Goal: Task Accomplishment & Management: Manage account settings

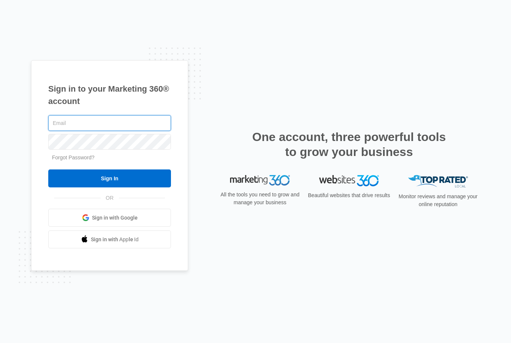
type input "aanddcontracting@aol.com"
click at [110, 187] on input "Sign In" at bounding box center [109, 179] width 123 height 18
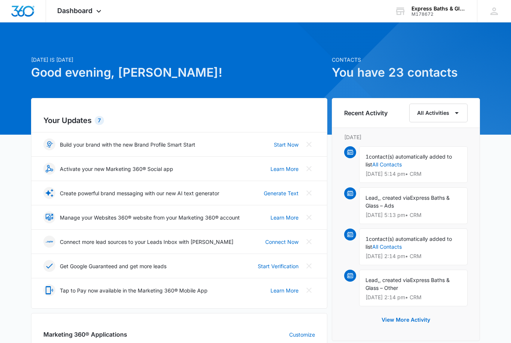
click at [16, 10] on img "Dashboard" at bounding box center [23, 11] width 24 height 11
click at [21, 10] on img "Dashboard" at bounding box center [23, 11] width 24 height 11
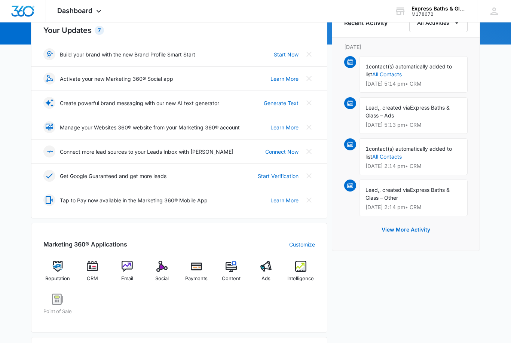
scroll to position [91, 0]
click at [95, 269] on img at bounding box center [92, 265] width 11 height 11
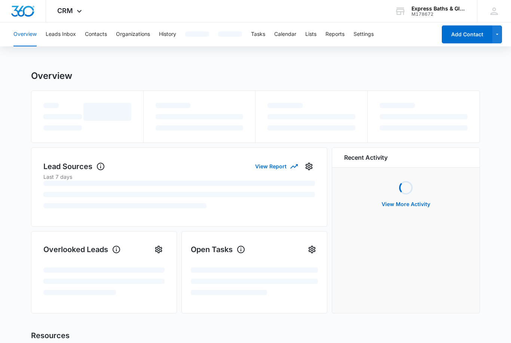
click at [93, 274] on ul at bounding box center [103, 285] width 121 height 34
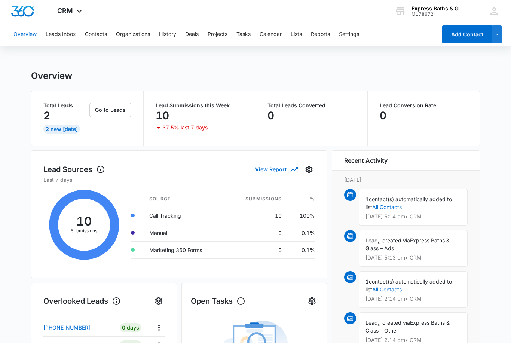
click at [410, 206] on div "1 contact(s) automatically added to list All Contacts Sep 3 at 5:14 pm • CRM" at bounding box center [413, 207] width 109 height 37
click at [390, 204] on link "All Contacts" at bounding box center [387, 207] width 30 height 6
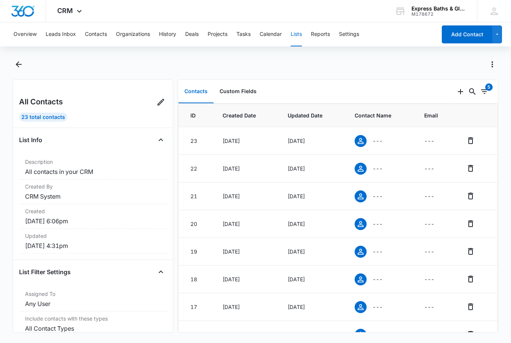
click at [367, 145] on span at bounding box center [361, 141] width 12 height 12
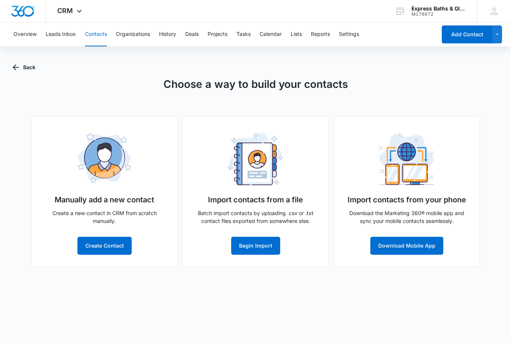
click at [19, 61] on button "Back" at bounding box center [24, 67] width 23 height 18
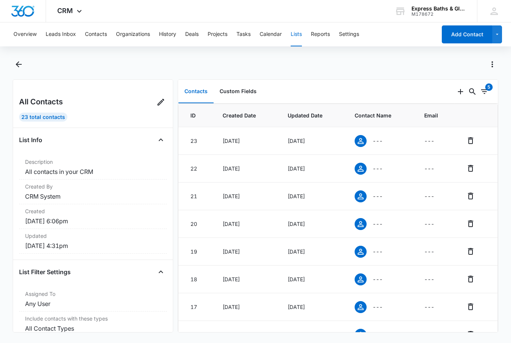
click at [361, 141] on icon at bounding box center [360, 141] width 9 height 9
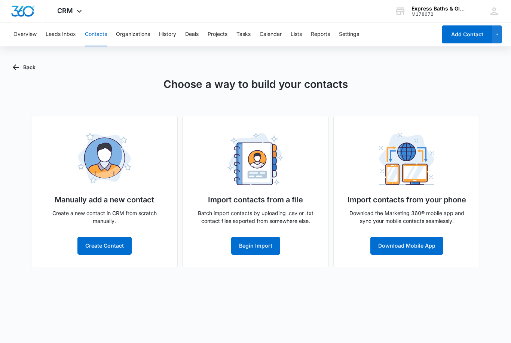
click at [253, 245] on button "Begin Import" at bounding box center [255, 246] width 49 height 18
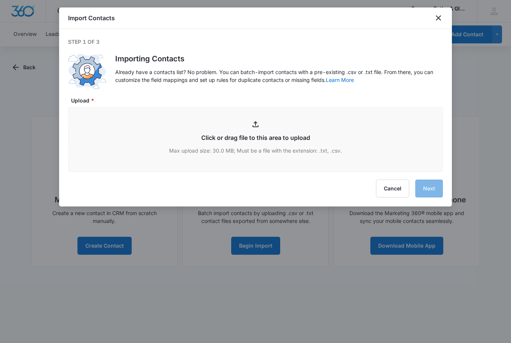
click at [392, 187] on button "Cancel" at bounding box center [392, 189] width 33 height 18
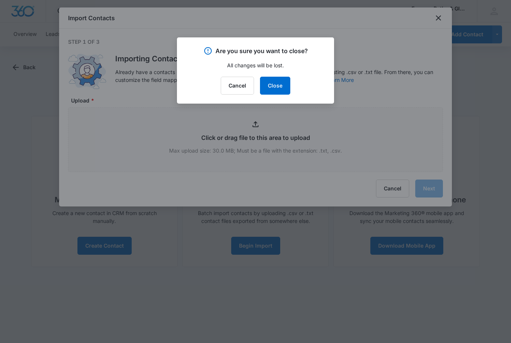
click at [243, 80] on button "Cancel" at bounding box center [237, 86] width 33 height 18
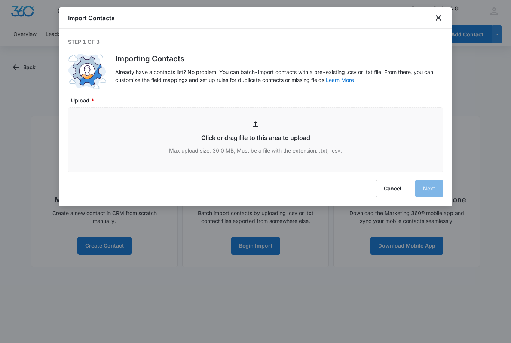
click at [388, 189] on button "Cancel" at bounding box center [392, 189] width 33 height 18
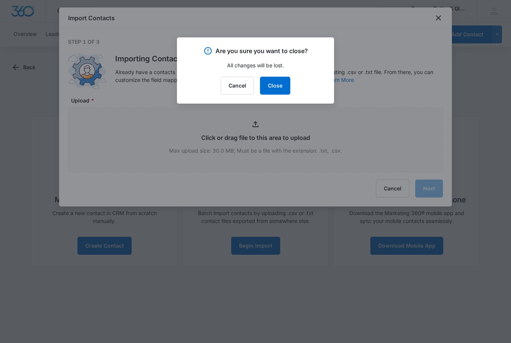
click at [283, 85] on button "Close" at bounding box center [275, 86] width 30 height 18
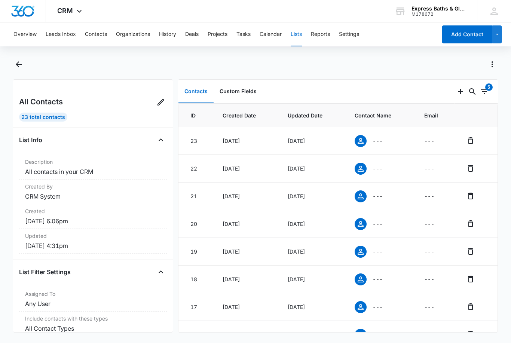
click at [64, 33] on button "Leads Inbox" at bounding box center [61, 34] width 30 height 24
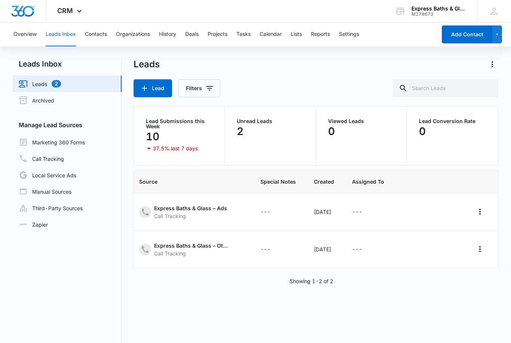
scroll to position [0, 220]
click at [483, 211] on icon "Actions" at bounding box center [480, 211] width 9 height 9
click at [484, 180] on span at bounding box center [480, 182] width 12 height 8
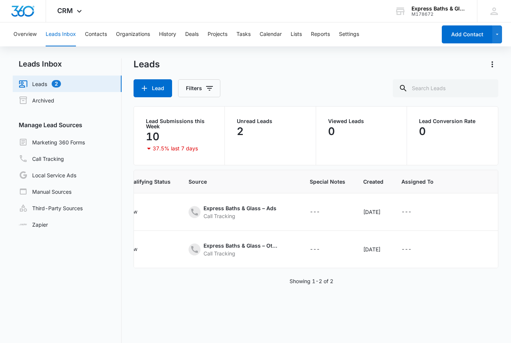
scroll to position [0, 159]
click at [320, 211] on div "---" at bounding box center [314, 212] width 10 height 9
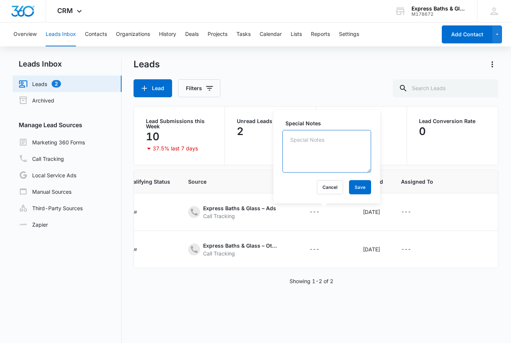
click at [300, 140] on textarea "Special Notes" at bounding box center [327, 151] width 89 height 43
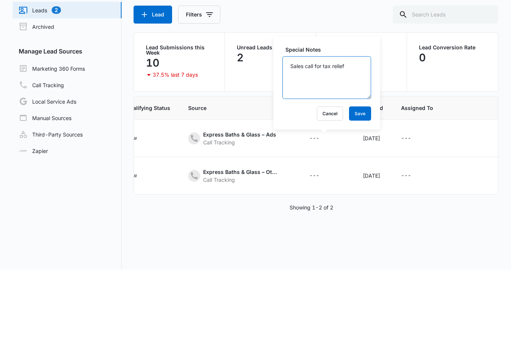
type textarea "Sales call for tax relief"
click at [353, 180] on button "Save" at bounding box center [360, 187] width 22 height 14
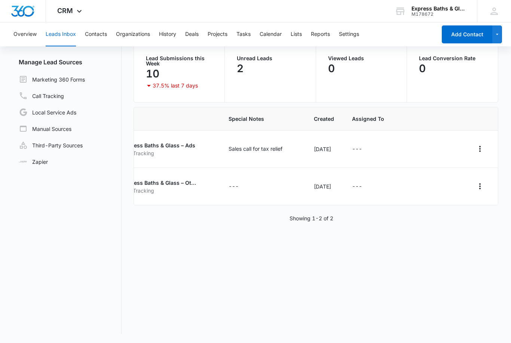
scroll to position [0, 253]
click at [481, 144] on icon "Actions" at bounding box center [480, 148] width 9 height 9
click at [458, 178] on div "Archive" at bounding box center [448, 180] width 39 height 5
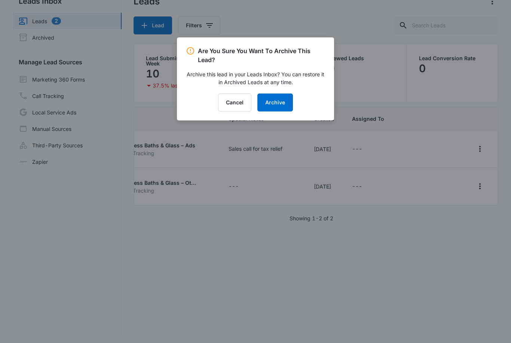
click at [274, 101] on button "Archive" at bounding box center [275, 103] width 36 height 18
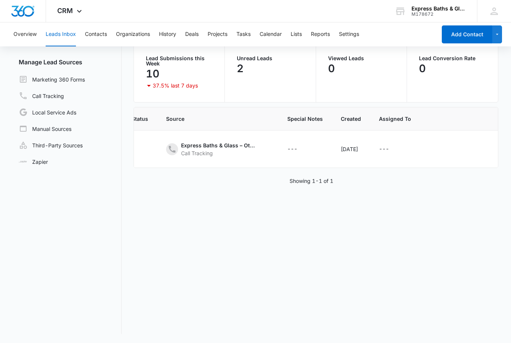
scroll to position [0, 196]
click at [291, 112] on th "Special Notes" at bounding box center [291, 118] width 54 height 23
click at [294, 116] on th "Special Notes" at bounding box center [291, 118] width 54 height 23
click at [296, 115] on span "Special Notes" at bounding box center [291, 119] width 36 height 8
click at [288, 145] on div "---" at bounding box center [285, 149] width 24 height 9
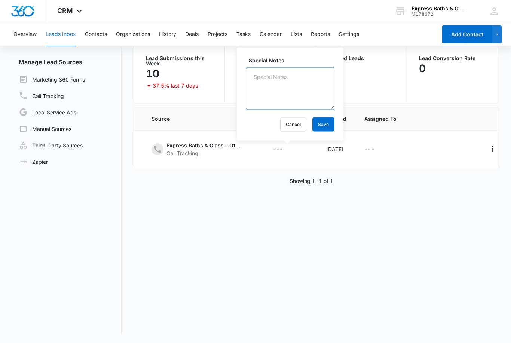
click at [264, 70] on textarea "Special Notes" at bounding box center [290, 88] width 89 height 43
type textarea "Sales call from House Pro"
click at [322, 117] on button "Save" at bounding box center [323, 124] width 22 height 14
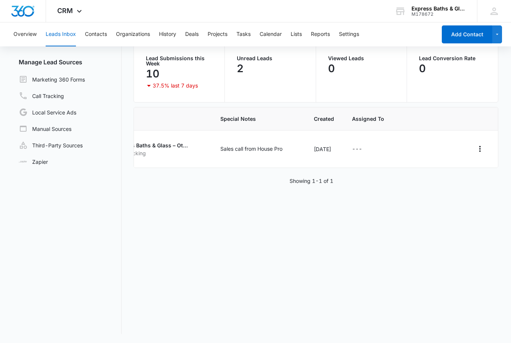
scroll to position [0, 262]
click at [480, 144] on icon "Actions" at bounding box center [480, 148] width 9 height 9
click at [451, 178] on div "Archive" at bounding box center [448, 180] width 39 height 5
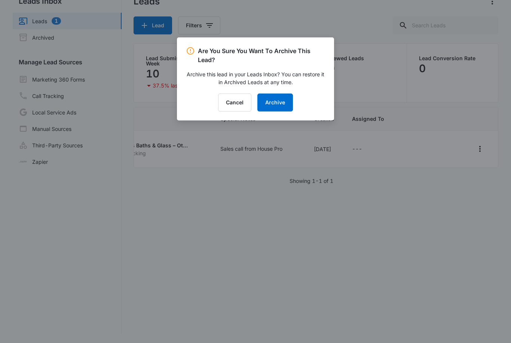
click at [279, 104] on button "Archive" at bounding box center [275, 103] width 36 height 18
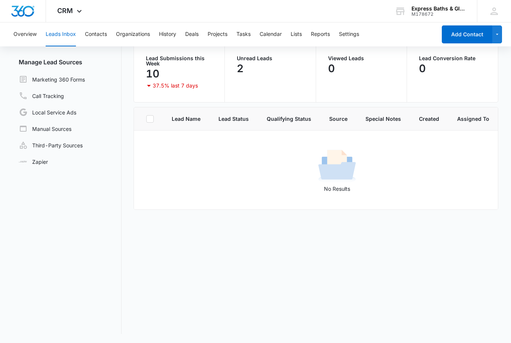
scroll to position [0, 0]
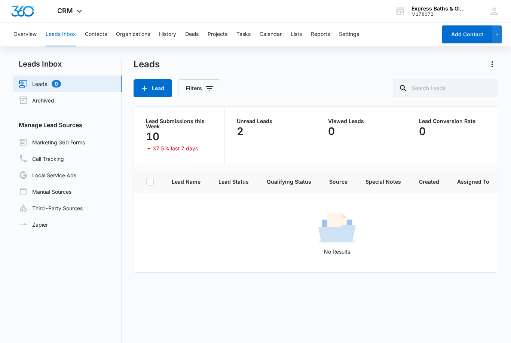
click at [490, 242] on div "No Results" at bounding box center [337, 232] width 406 height 45
